Goal: Task Accomplishment & Management: Use online tool/utility

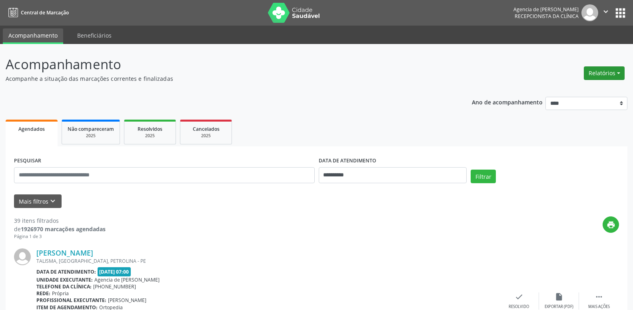
click at [603, 71] on button "Relatórios" at bounding box center [604, 73] width 41 height 14
click at [602, 90] on link "Agendamentos" at bounding box center [582, 90] width 86 height 11
select select "*"
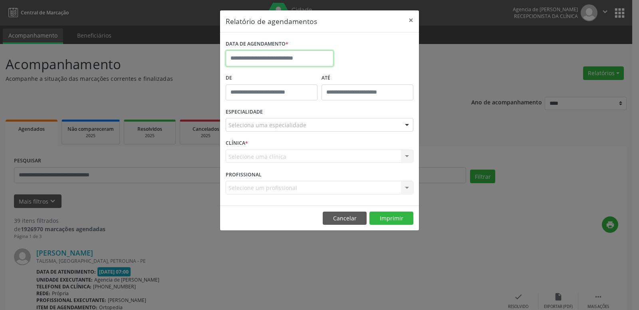
click at [317, 57] on input "text" at bounding box center [280, 58] width 108 height 16
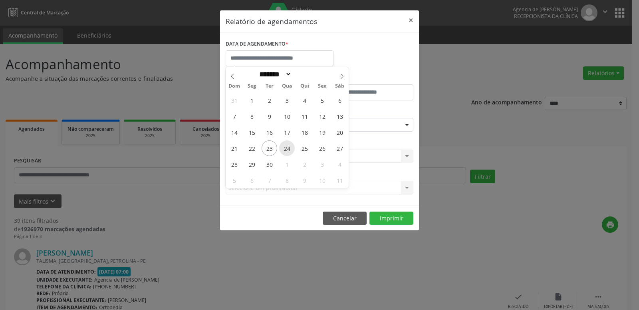
click at [286, 151] on span "24" at bounding box center [287, 148] width 16 height 16
type input "**********"
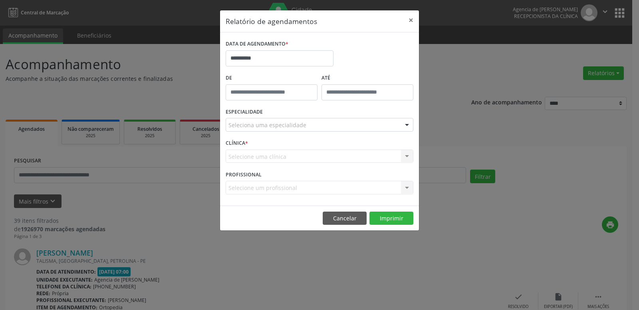
click at [281, 120] on div "Seleciona uma especialidade" at bounding box center [320, 125] width 188 height 14
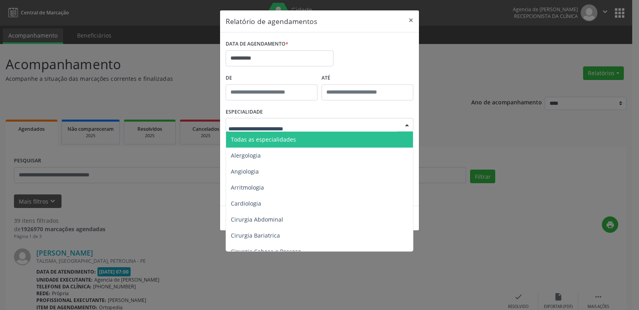
click at [283, 145] on span "Todas as especialidades" at bounding box center [320, 139] width 188 height 16
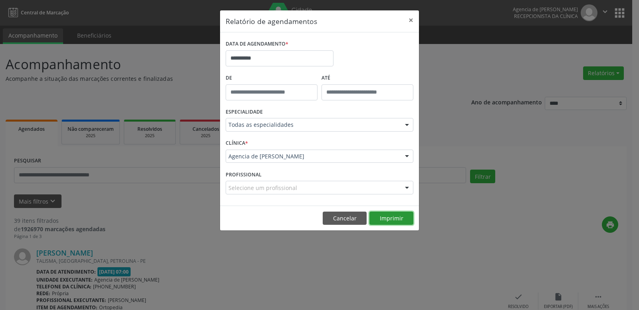
click at [401, 216] on button "Imprimir" at bounding box center [392, 218] width 44 height 14
click at [326, 119] on div "Todas as especialidades" at bounding box center [320, 125] width 188 height 14
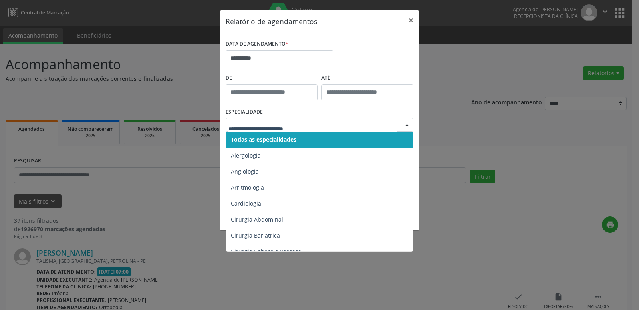
click at [295, 128] on input "text" at bounding box center [313, 129] width 169 height 16
click at [294, 59] on input "**********" at bounding box center [280, 58] width 108 height 16
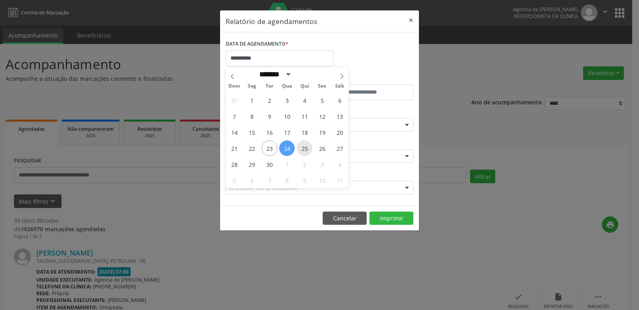
click at [305, 149] on span "25" at bounding box center [305, 148] width 16 height 16
type input "**********"
click at [305, 149] on span "25" at bounding box center [305, 148] width 16 height 16
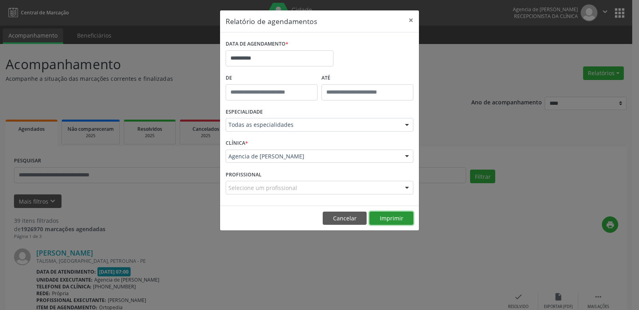
click at [382, 219] on button "Imprimir" at bounding box center [392, 218] width 44 height 14
